Goal: Task Accomplishment & Management: Use online tool/utility

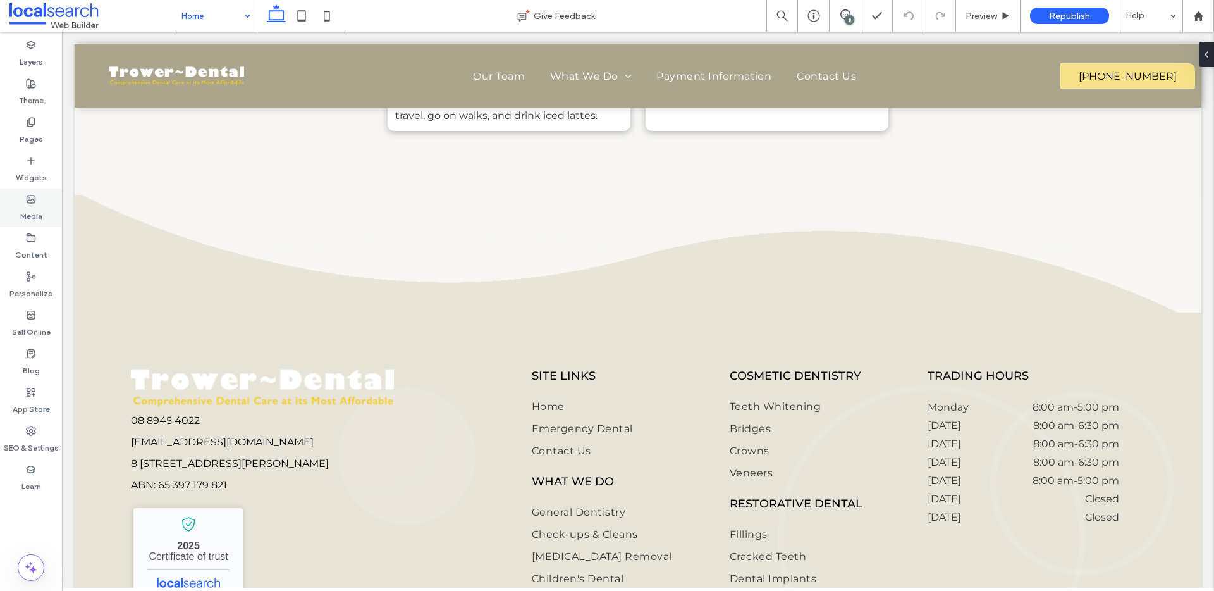
click at [34, 214] on label "Media" at bounding box center [31, 213] width 22 height 18
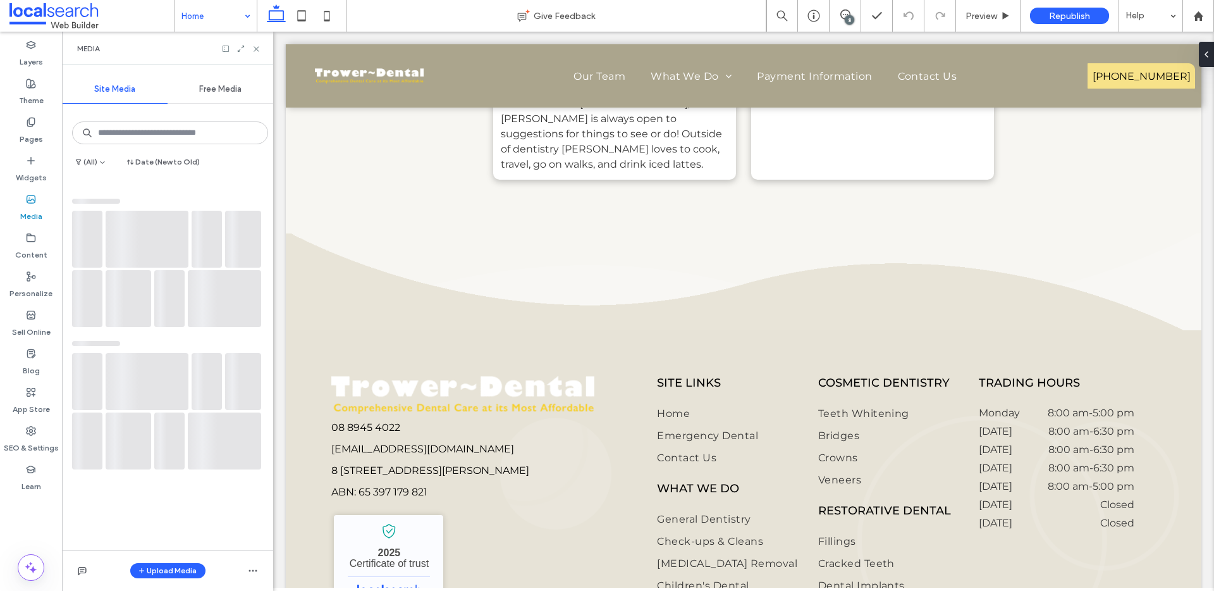
scroll to position [6234, 0]
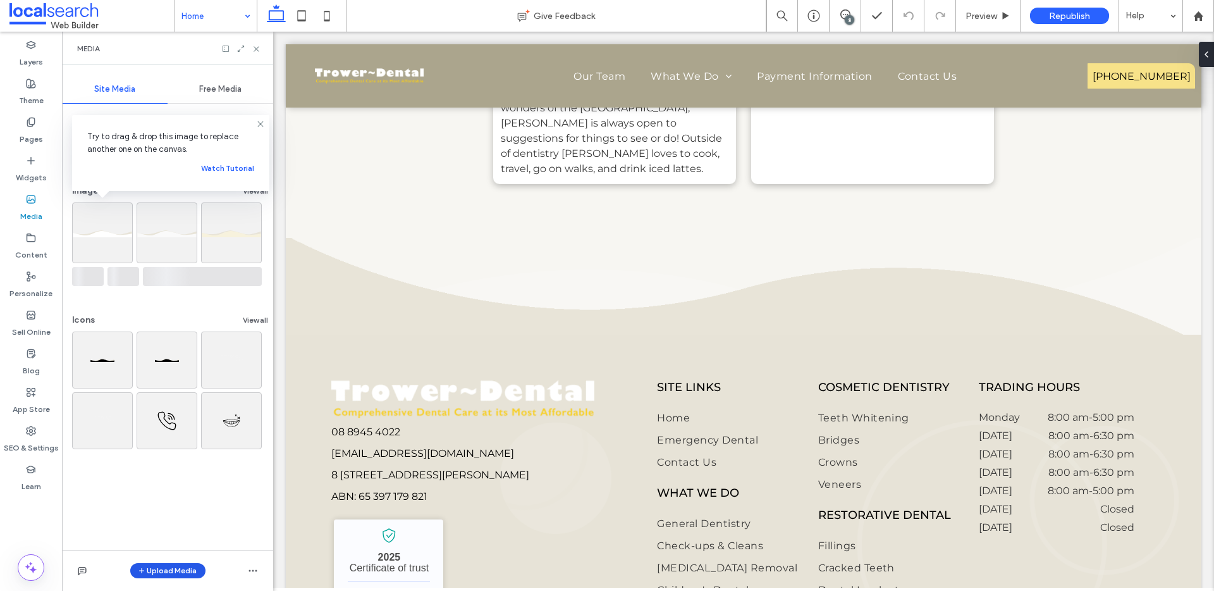
click at [164, 563] on button "Upload Media" at bounding box center [167, 570] width 75 height 15
click at [185, 494] on div "Images" at bounding box center [185, 492] width 86 height 13
click at [255, 123] on icon at bounding box center [260, 124] width 10 height 10
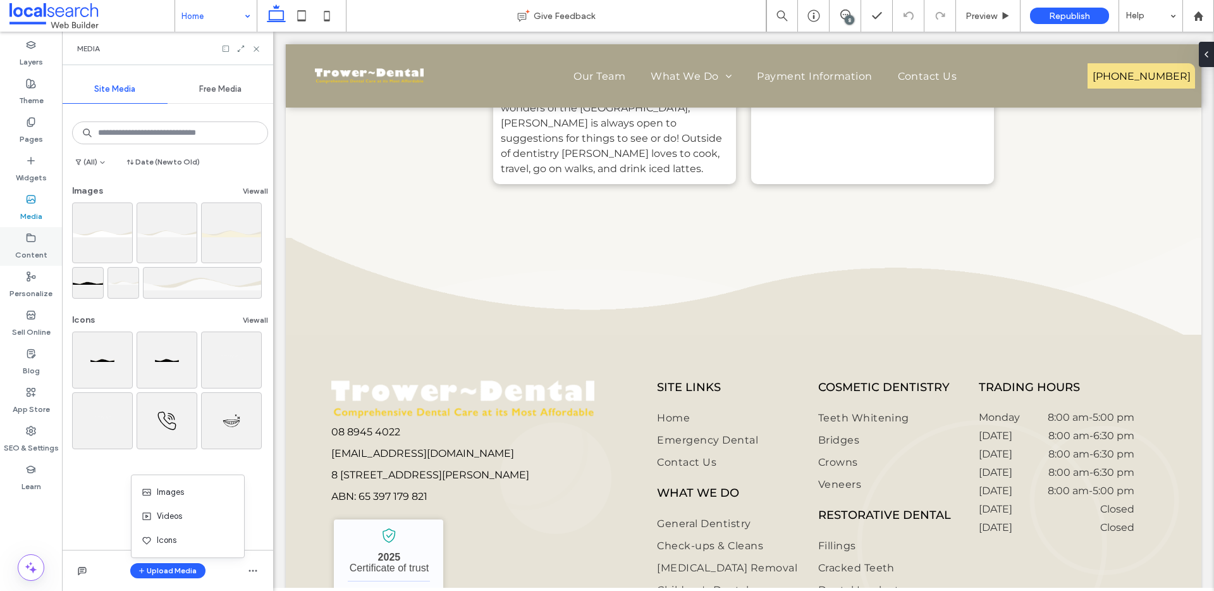
click at [37, 233] on div "Content" at bounding box center [31, 246] width 62 height 39
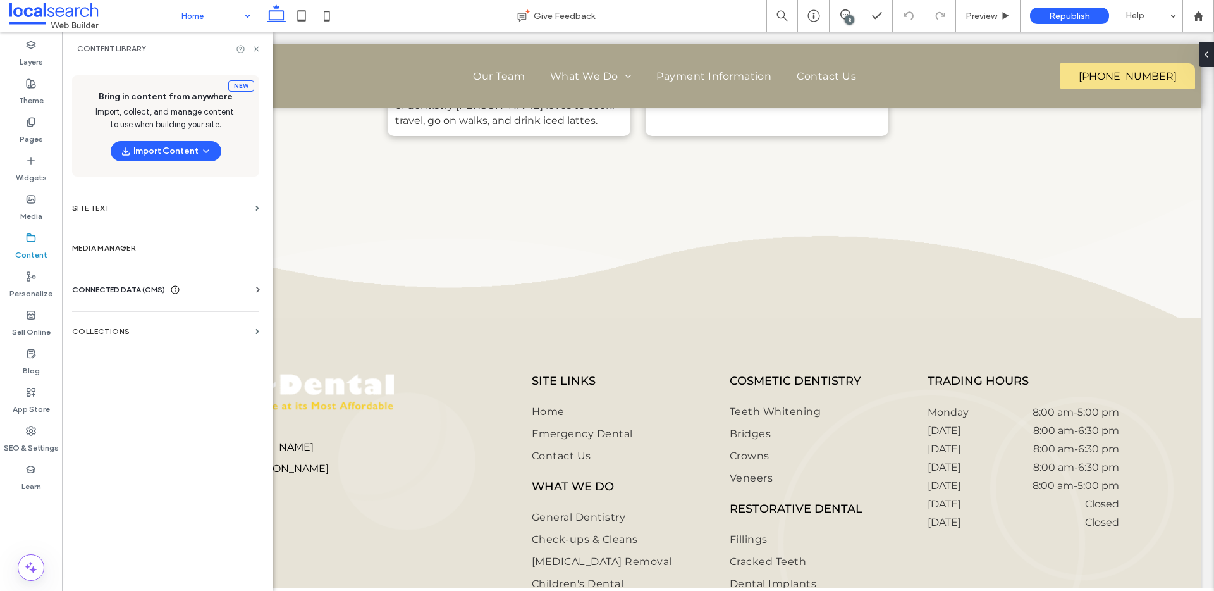
scroll to position [6331, 0]
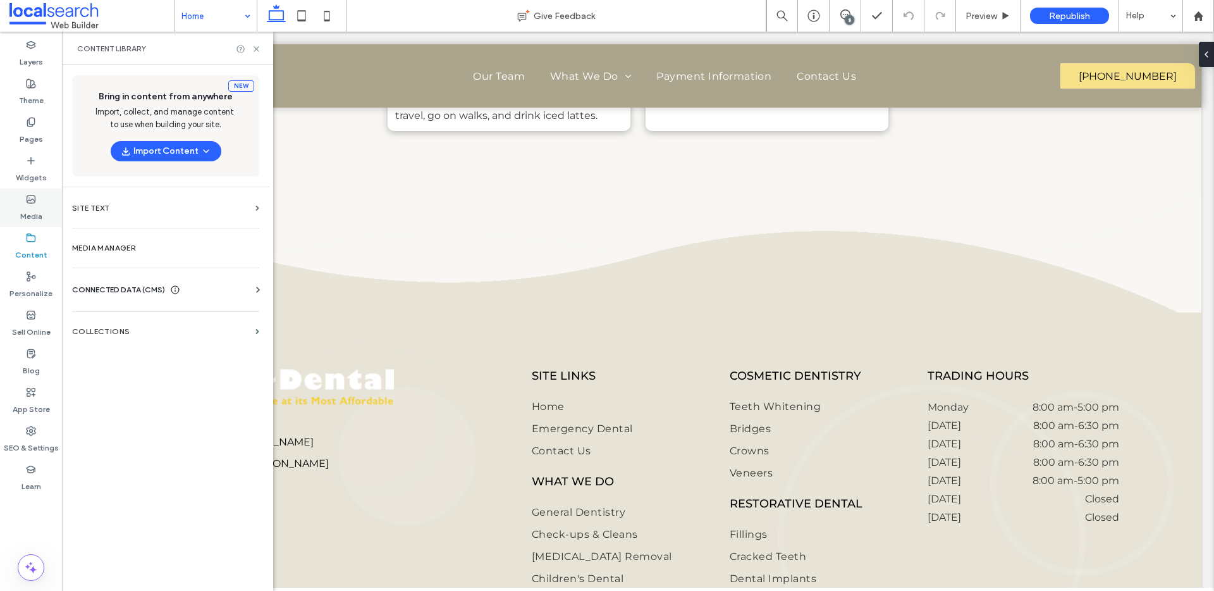
click at [29, 197] on use at bounding box center [31, 199] width 8 height 8
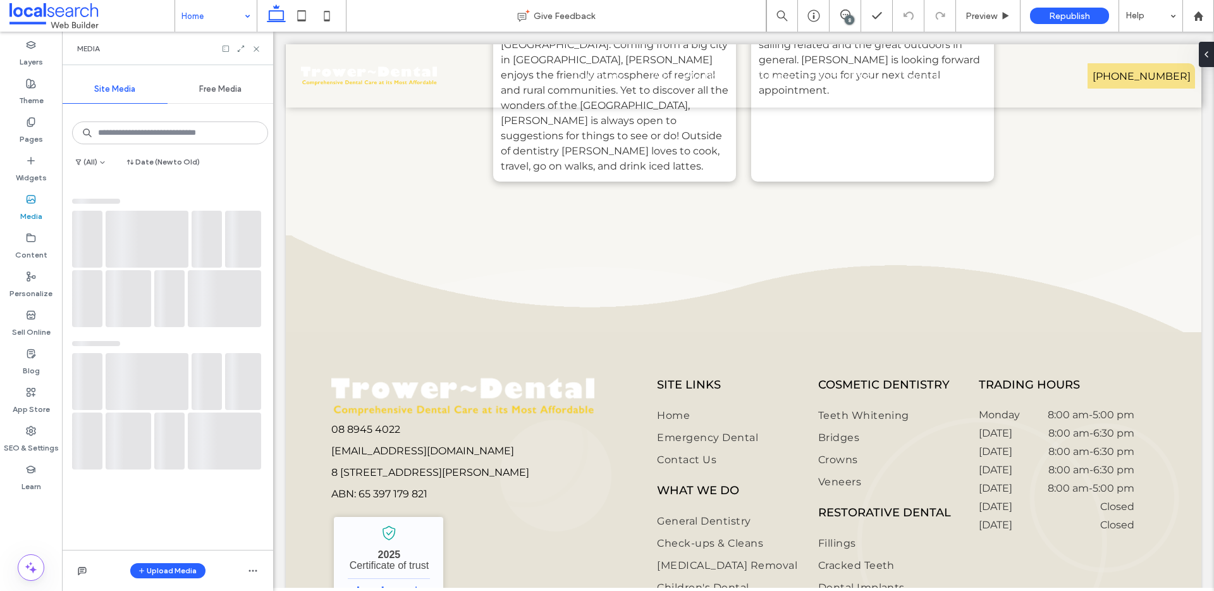
scroll to position [6234, 0]
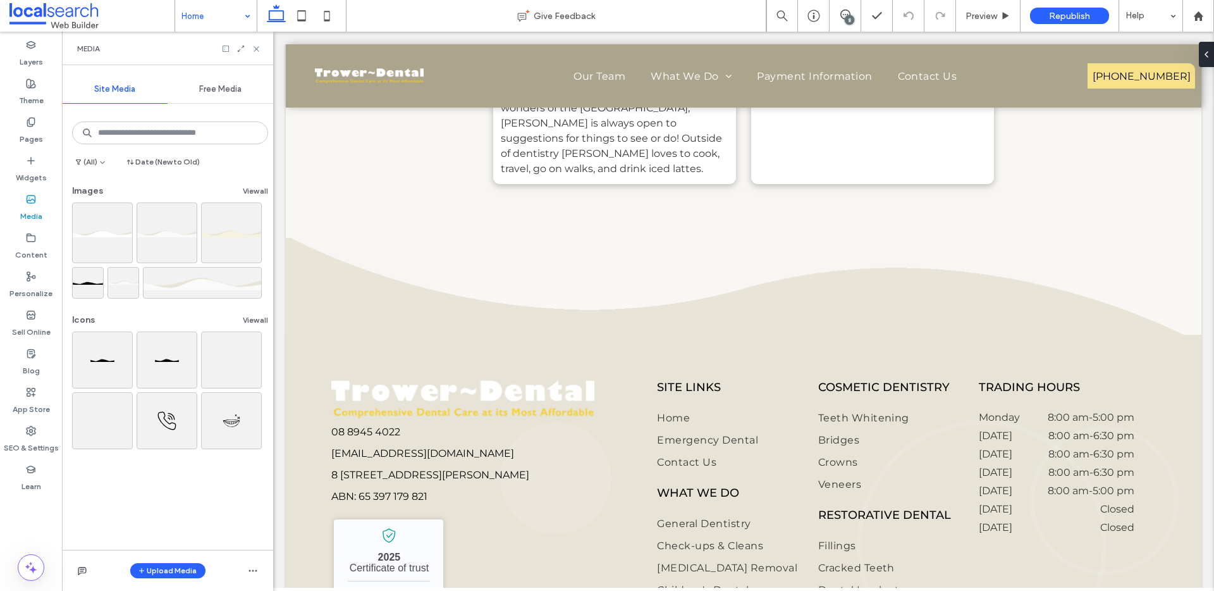
click at [256, 50] on icon at bounding box center [256, 48] width 9 height 9
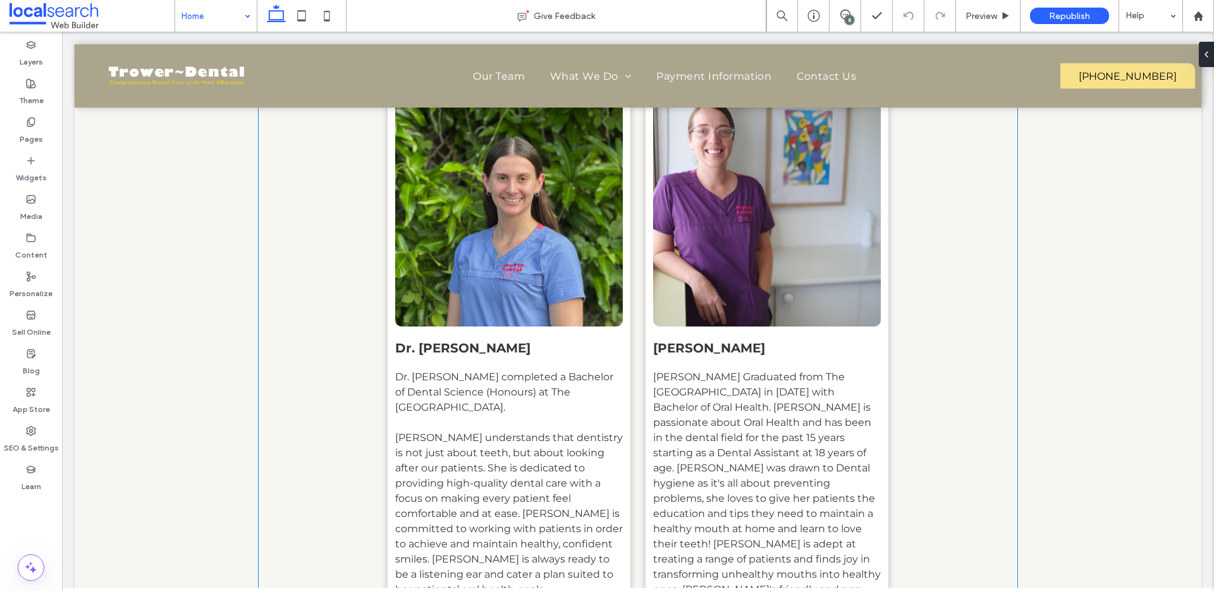
scroll to position [5341, 0]
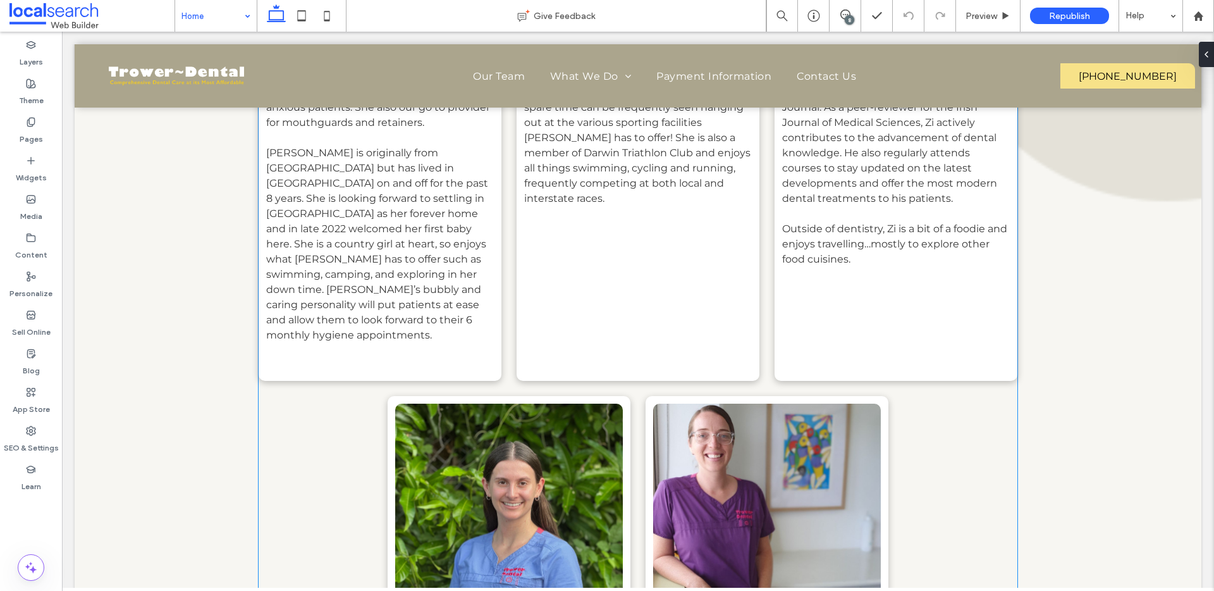
click at [557, 403] on link at bounding box center [509, 516] width 228 height 227
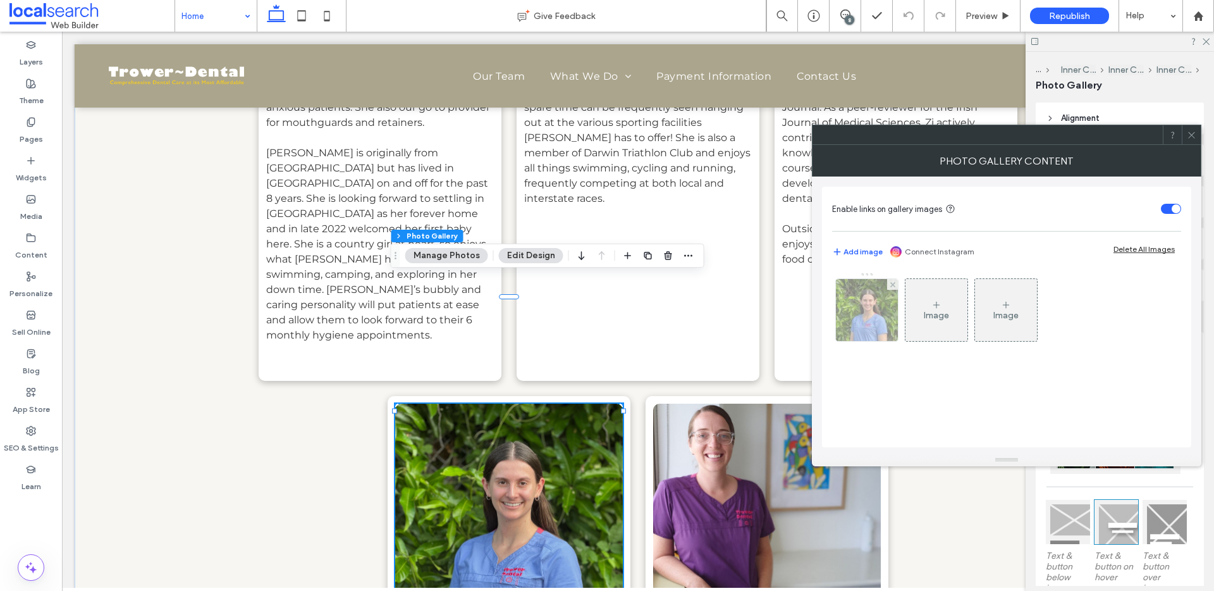
click at [859, 324] on img at bounding box center [867, 310] width 83 height 62
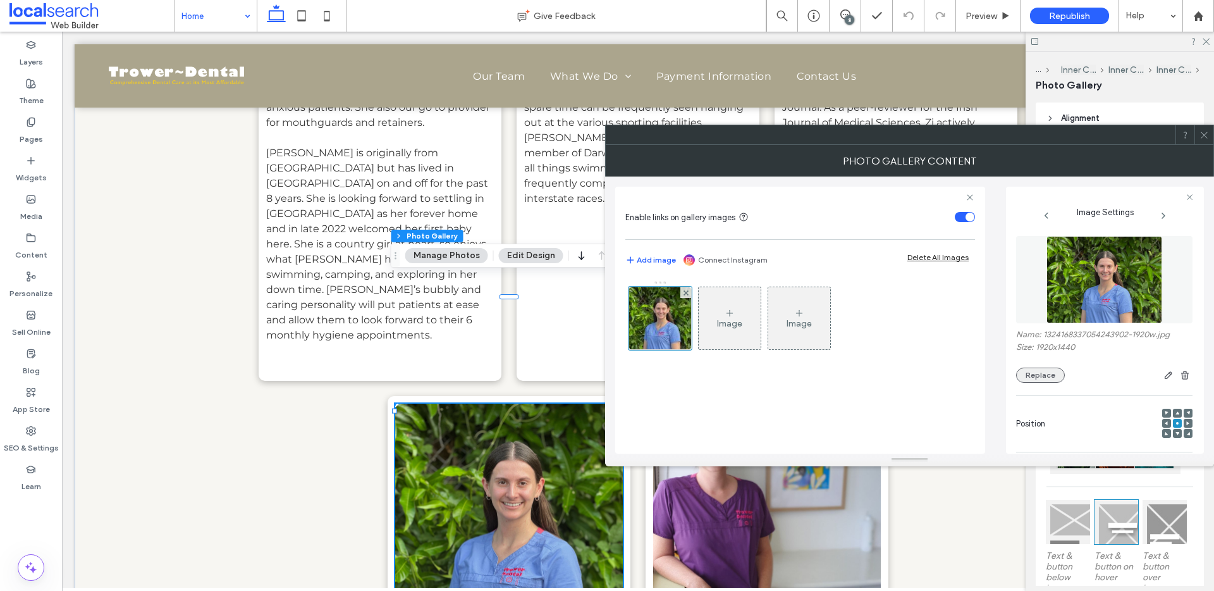
click at [1049, 369] on button "Replace" at bounding box center [1040, 374] width 49 height 15
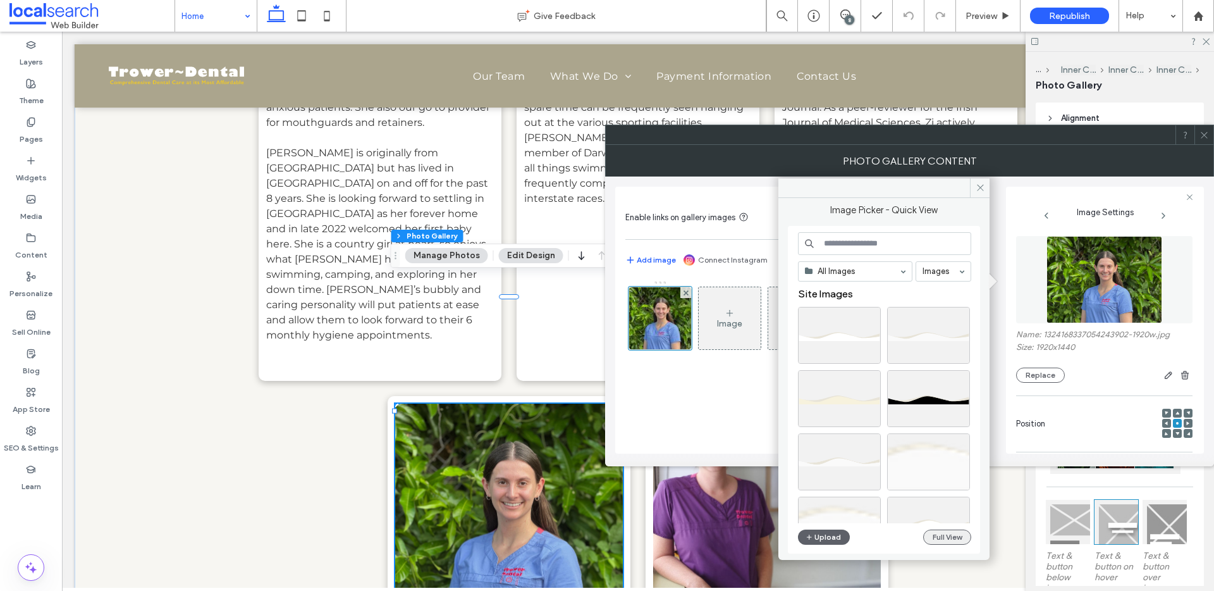
click at [964, 536] on button "Full View" at bounding box center [947, 536] width 48 height 15
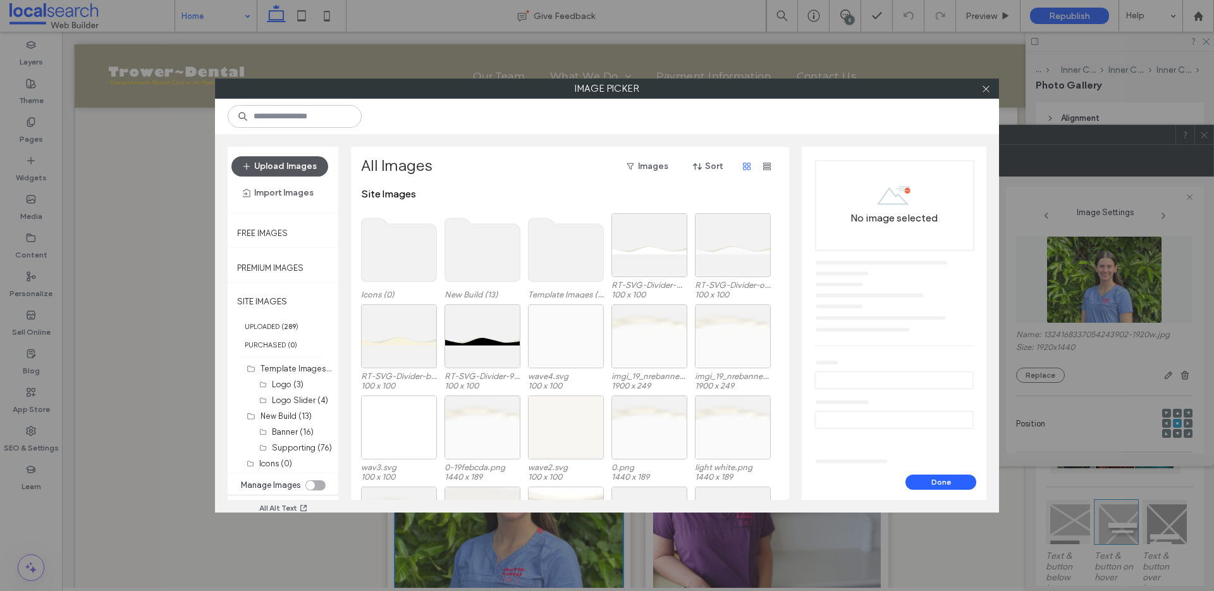
click at [301, 167] on button "Upload Images" at bounding box center [279, 166] width 97 height 20
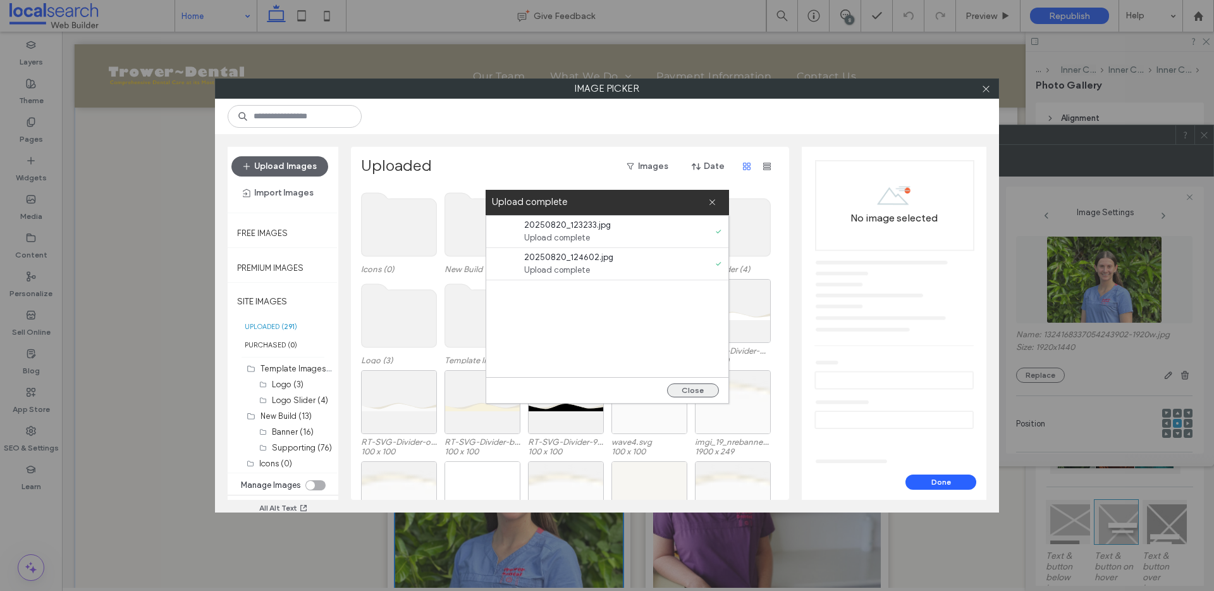
click at [701, 389] on button "Close" at bounding box center [693, 390] width 52 height 14
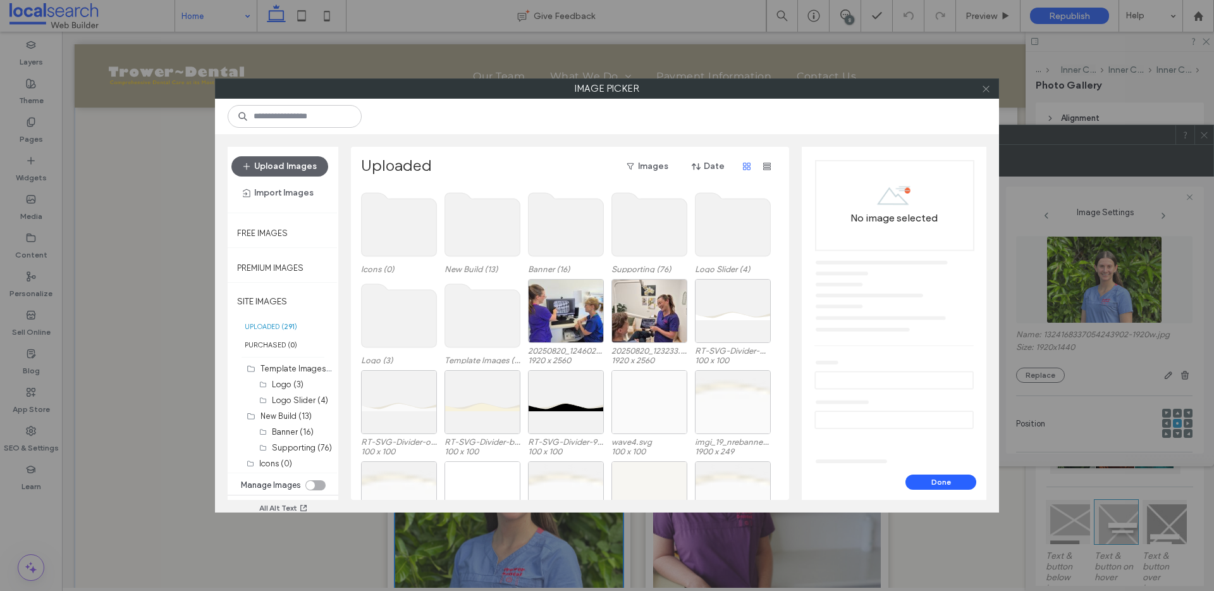
click at [987, 89] on icon at bounding box center [985, 88] width 9 height 9
